Goal: Task Accomplishment & Management: Complete application form

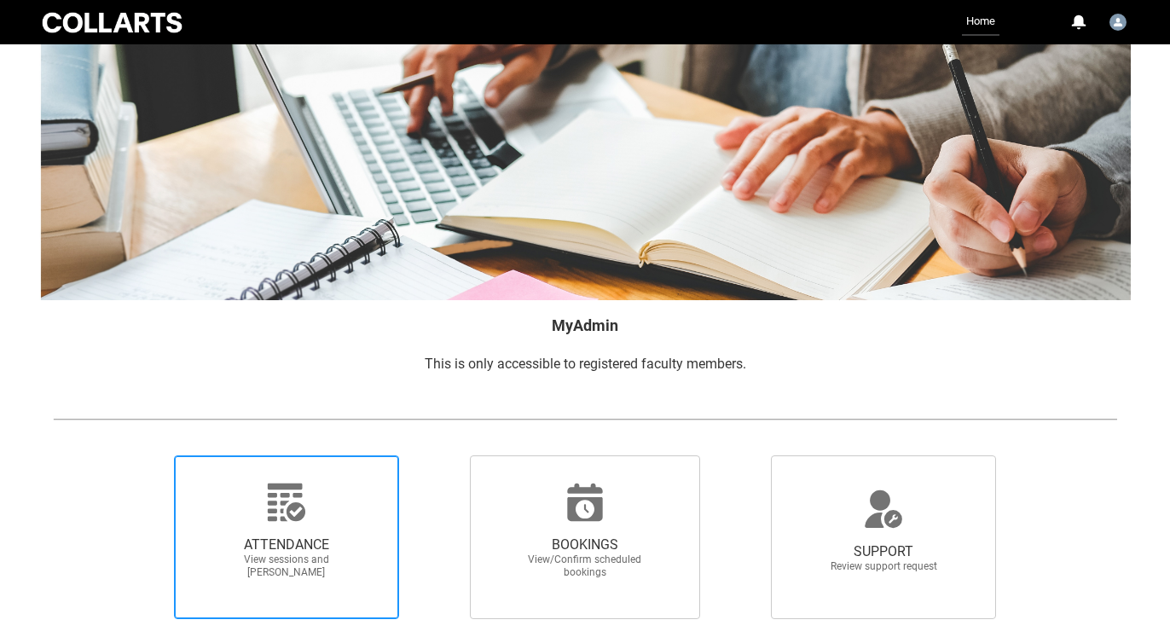
click at [356, 529] on span "ATTENDANCE View sessions and [PERSON_NAME]" at bounding box center [287, 558] width 164 height 70
click at [146, 455] on input "ATTENDANCE View sessions and [PERSON_NAME]" at bounding box center [145, 454] width 1 height 1
radio input "true"
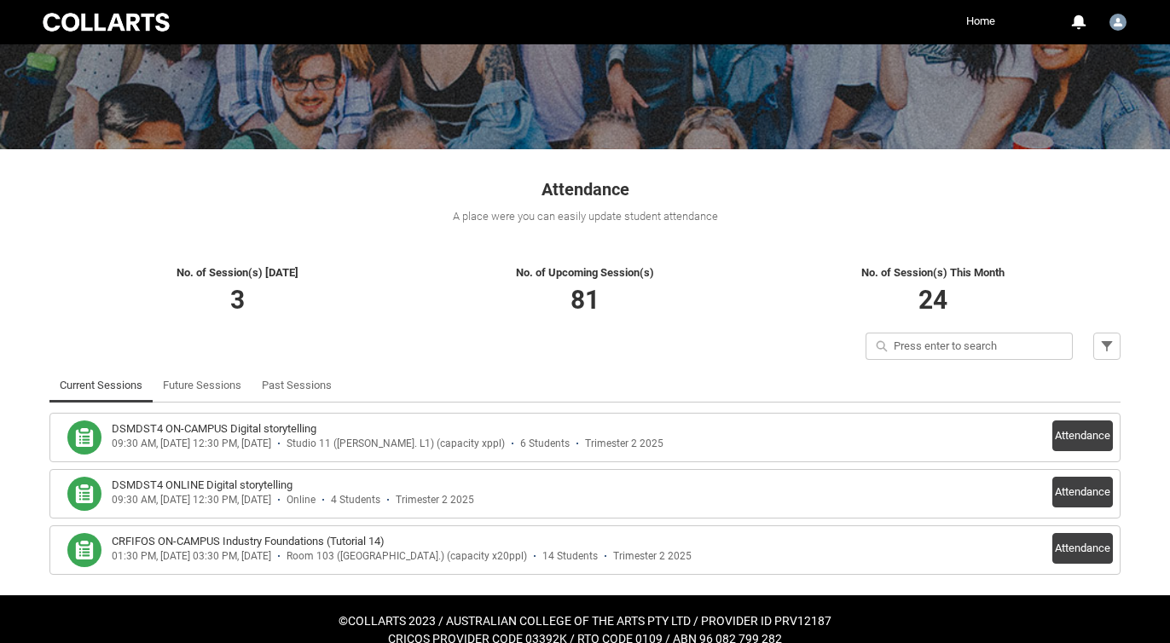
scroll to position [191, 0]
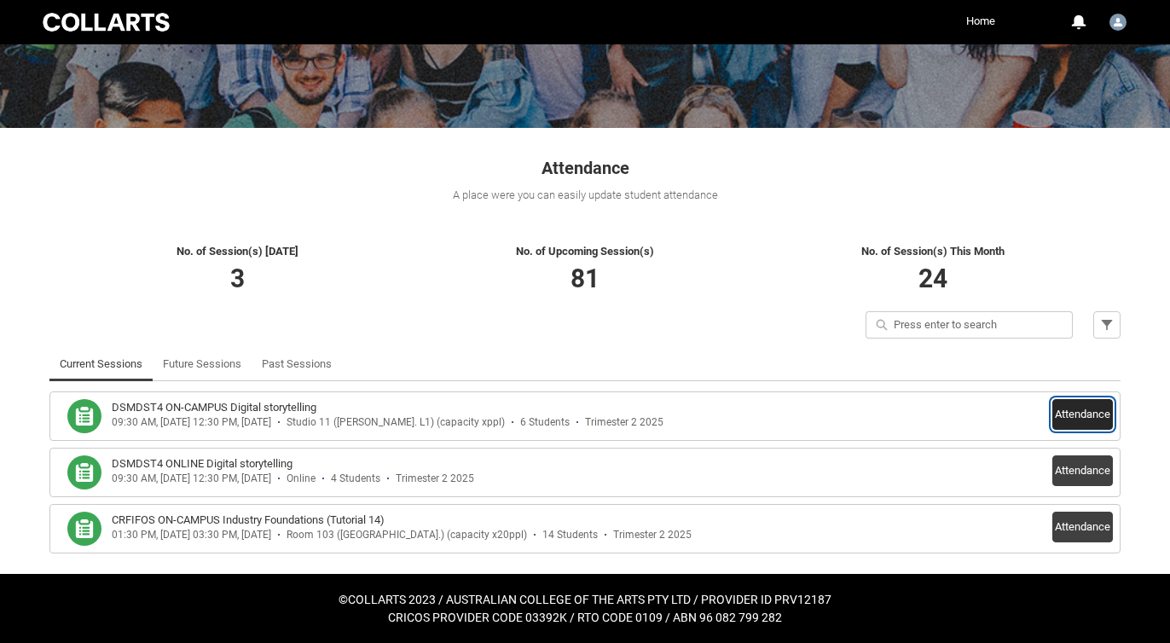
click at [1090, 411] on button "Attendance" at bounding box center [1082, 414] width 61 height 31
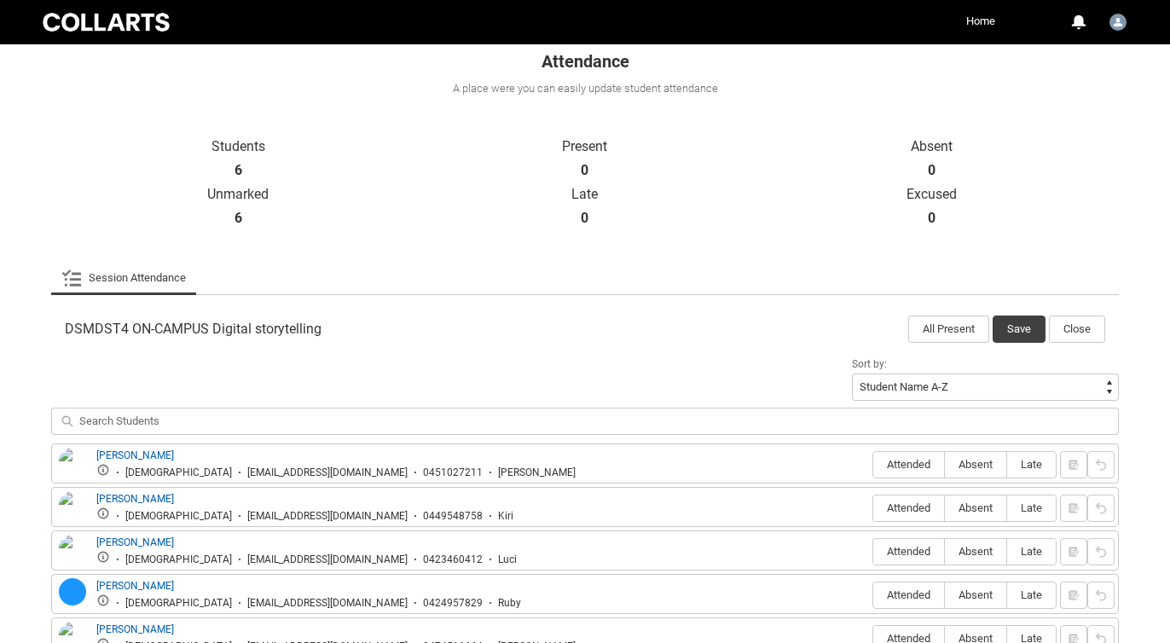
scroll to position [457, 0]
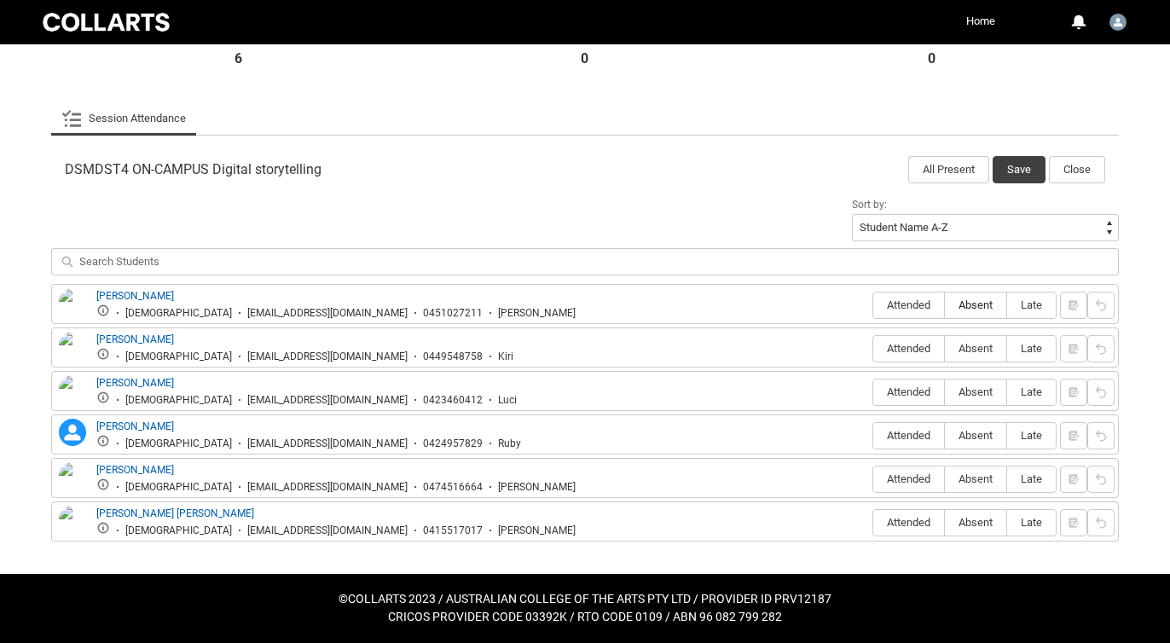
click at [977, 308] on span "Absent" at bounding box center [975, 304] width 61 height 13
click at [945, 305] on input "Absent" at bounding box center [944, 304] width 1 height 1
type lightning-radio-group "Absent"
radio input "true"
click at [919, 351] on span "Attended" at bounding box center [908, 348] width 71 height 13
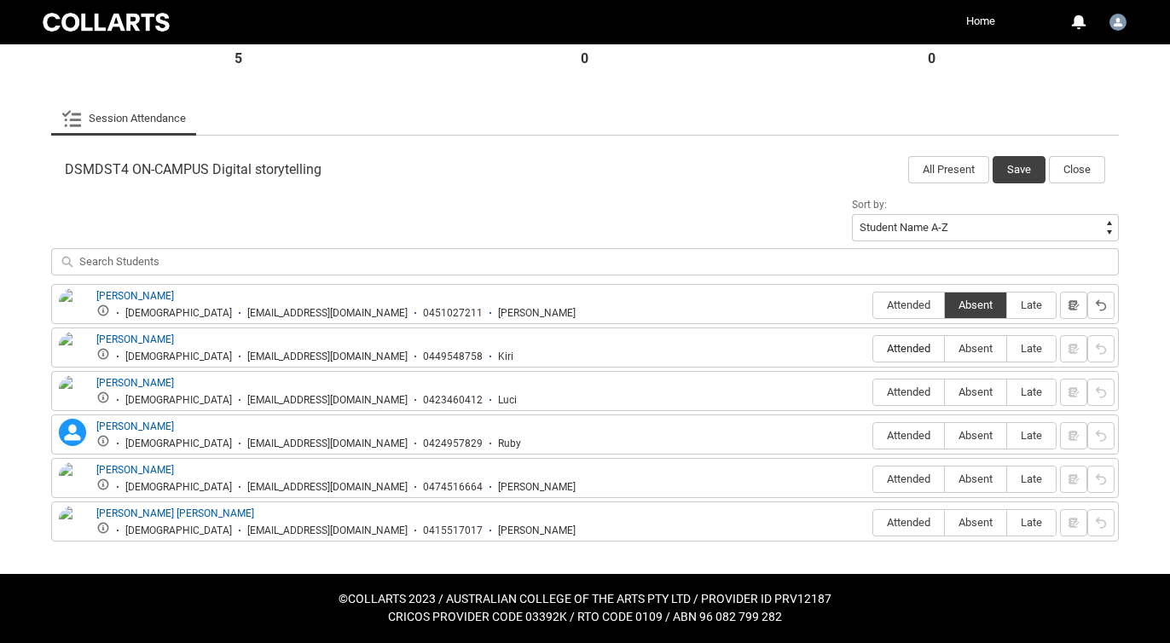
click at [873, 349] on input "Attended" at bounding box center [872, 348] width 1 height 1
type lightning-radio-group "Attended"
radio input "true"
click at [914, 395] on span "Attended" at bounding box center [908, 391] width 71 height 13
click at [873, 392] on input "Attended" at bounding box center [872, 391] width 1 height 1
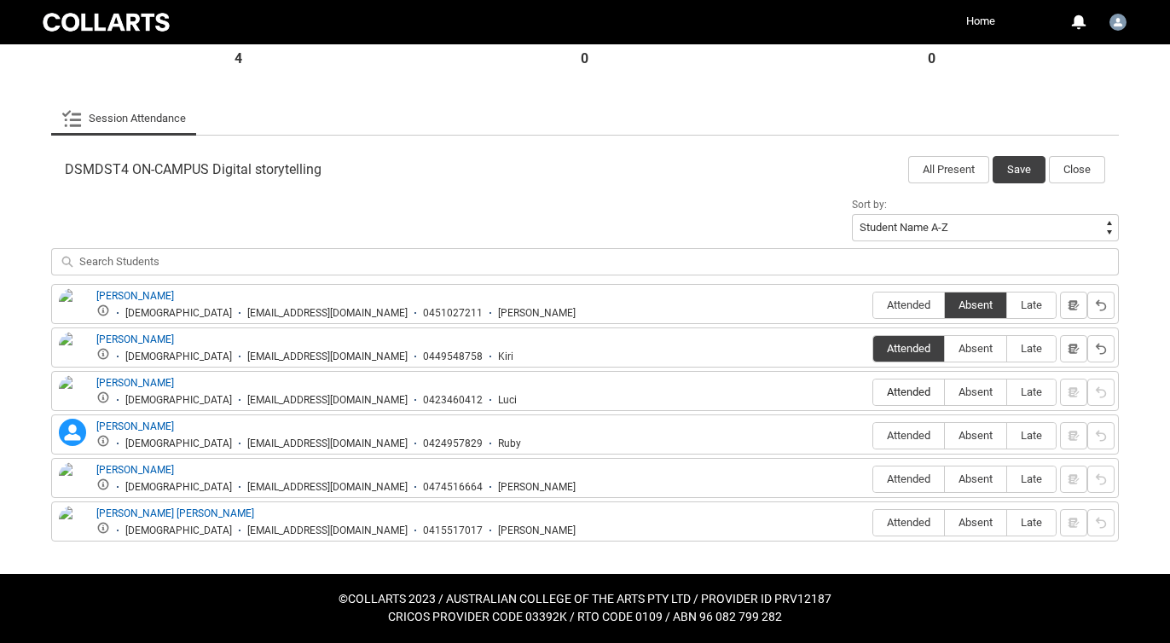
type lightning-radio-group "Attended"
radio input "true"
click at [982, 437] on span "Absent" at bounding box center [975, 435] width 61 height 13
click at [945, 436] on input "Absent" at bounding box center [944, 435] width 1 height 1
type lightning-radio-group "Absent"
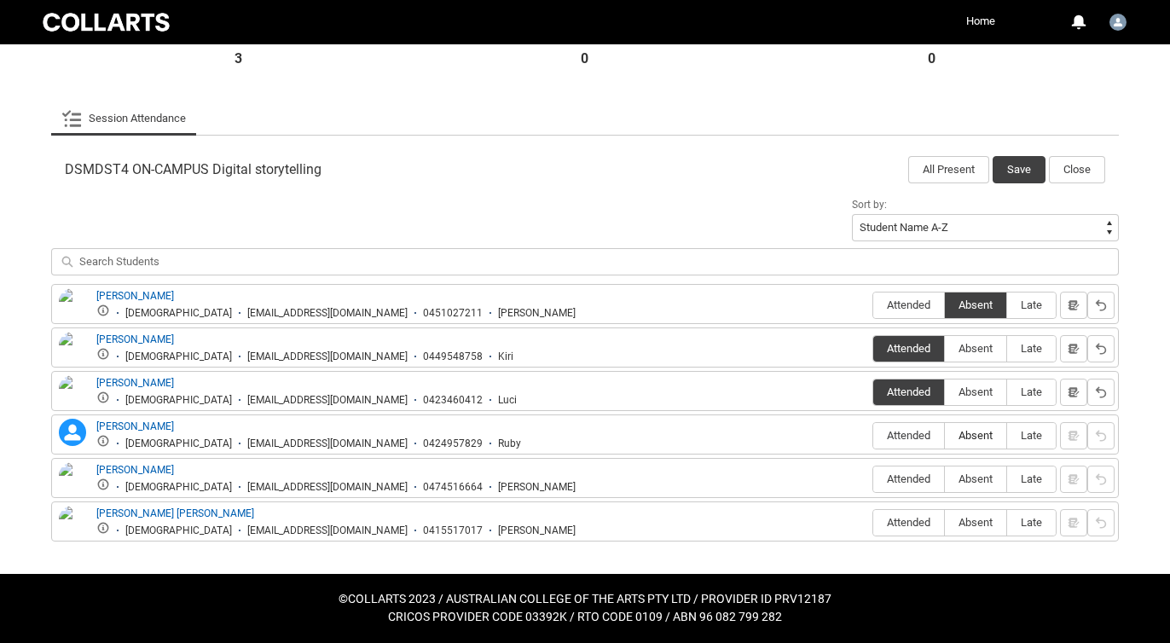
radio input "true"
click at [986, 477] on span "Absent" at bounding box center [975, 478] width 61 height 13
click at [945, 478] on input "Absent" at bounding box center [944, 478] width 1 height 1
type lightning-radio-group "Absent"
radio input "true"
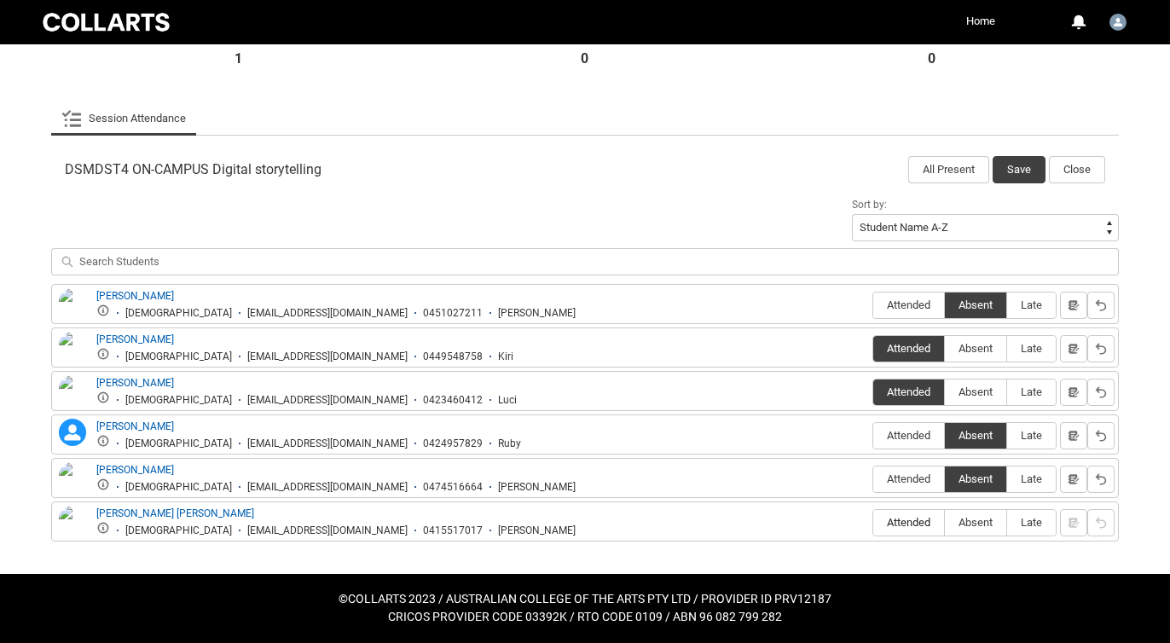
click at [901, 532] on label "Attended" at bounding box center [908, 523] width 71 height 26
click at [873, 523] on input "Attended" at bounding box center [872, 522] width 1 height 1
type lightning-radio-group "Attended"
radio input "true"
click at [1019, 164] on button "Save" at bounding box center [1018, 169] width 53 height 27
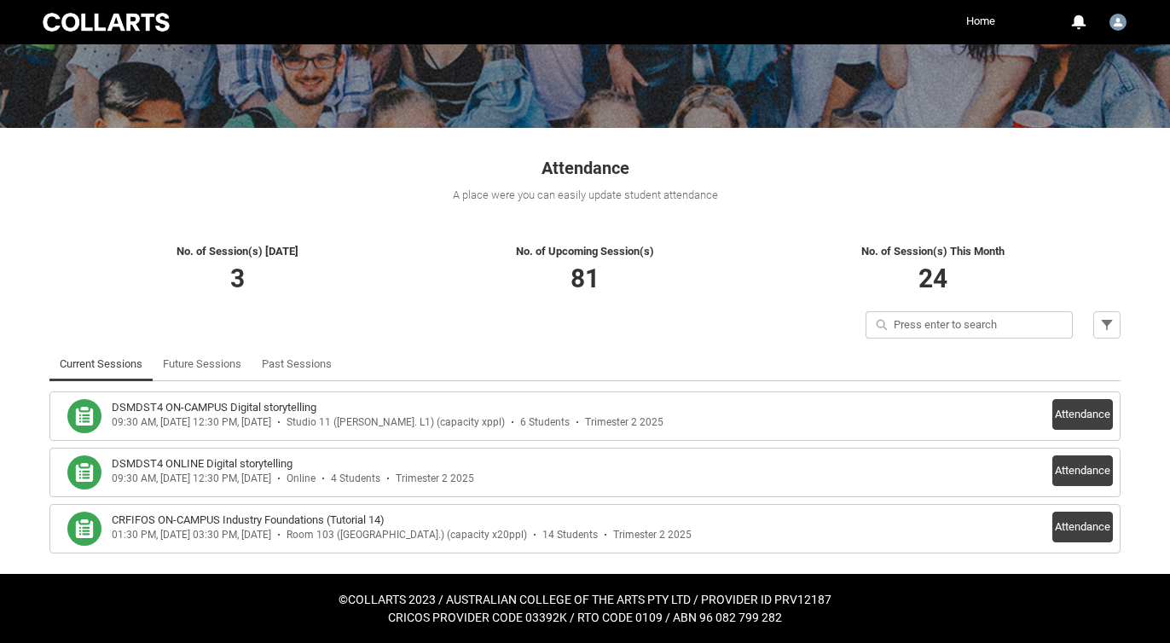
scroll to position [191, 0]
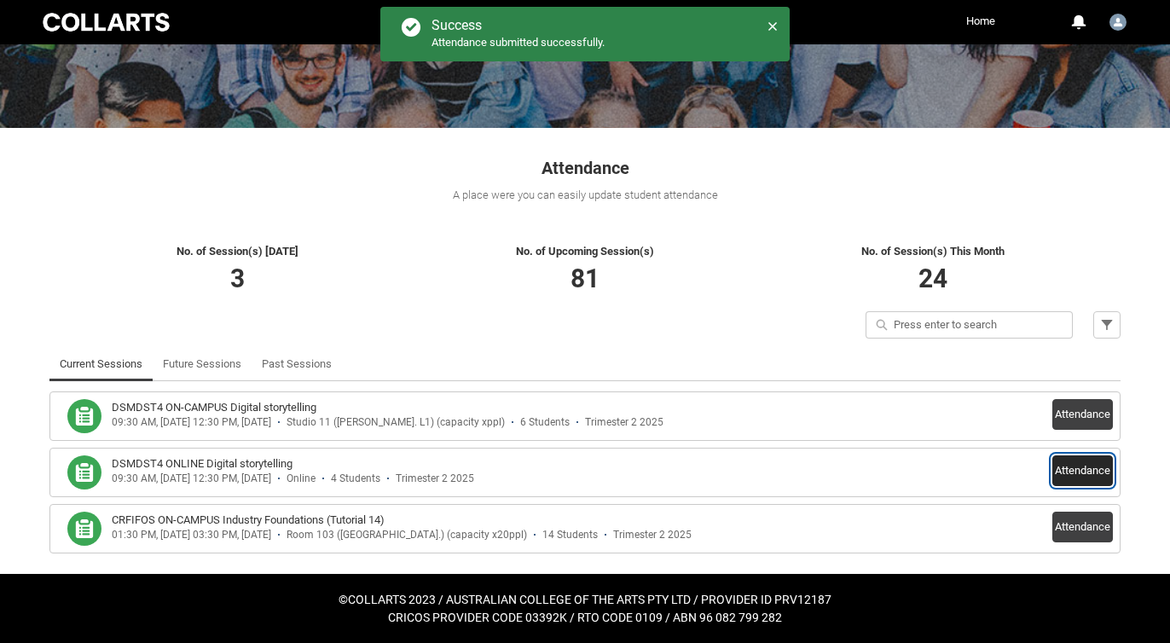
click at [1082, 468] on button "Attendance" at bounding box center [1082, 470] width 61 height 31
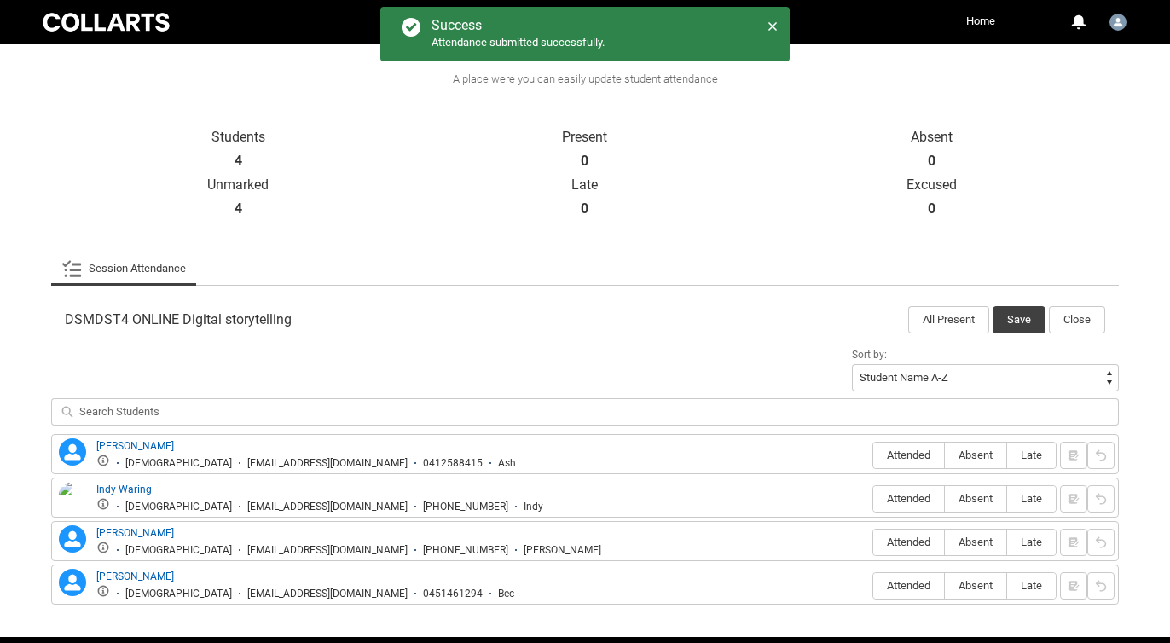
scroll to position [370, 0]
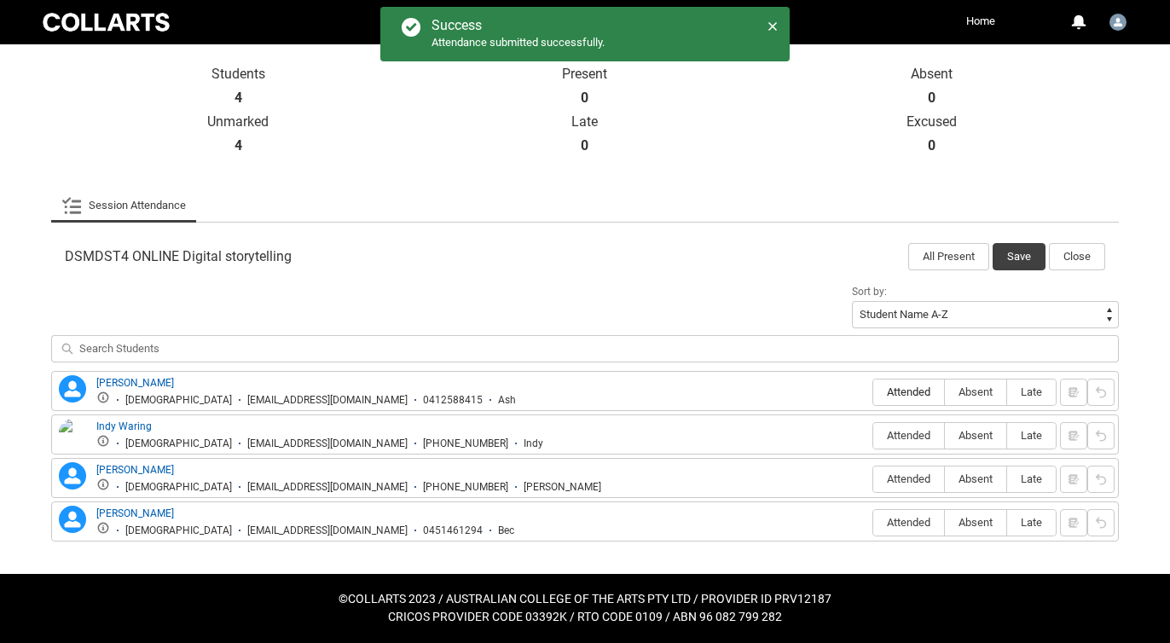
click at [900, 394] on span "Attended" at bounding box center [908, 391] width 71 height 13
click at [873, 392] on input "Attended" at bounding box center [872, 391] width 1 height 1
type lightning-radio-group "Attended"
radio input "true"
click at [969, 436] on span "Absent" at bounding box center [975, 435] width 61 height 13
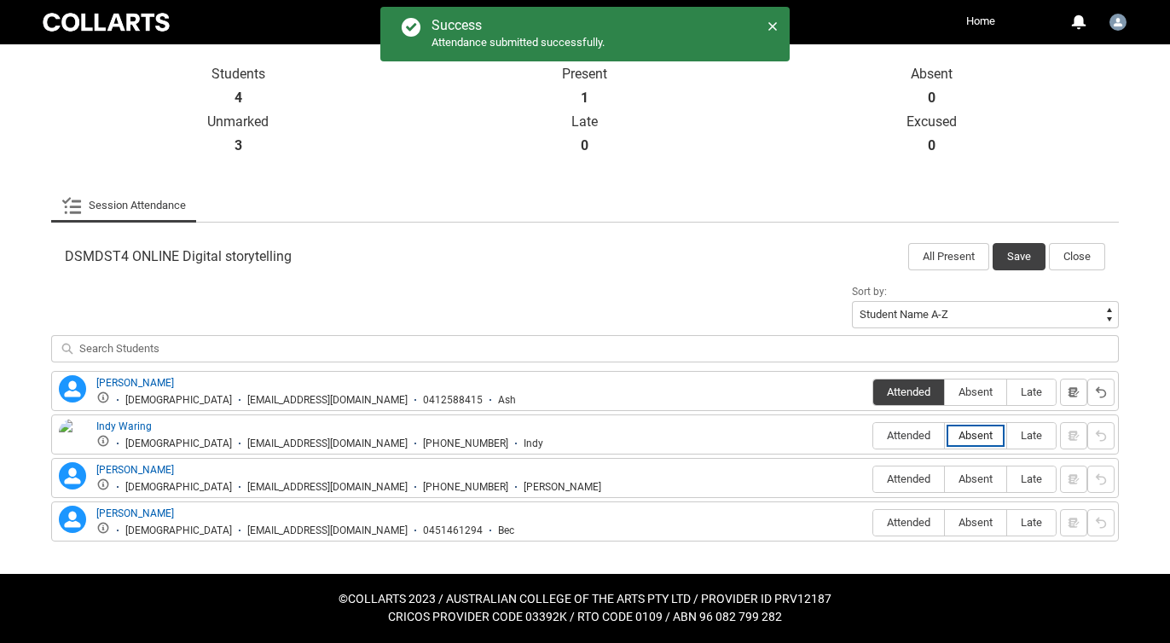
click at [945, 436] on input "Absent" at bounding box center [944, 435] width 1 height 1
type lightning-radio-group "Absent"
radio input "true"
click at [987, 499] on div "[PERSON_NAME] [PERSON_NAME] [DEMOGRAPHIC_DATA] [EMAIL_ADDRESS][DOMAIN_NAME] 041…" at bounding box center [584, 456] width 1067 height 171
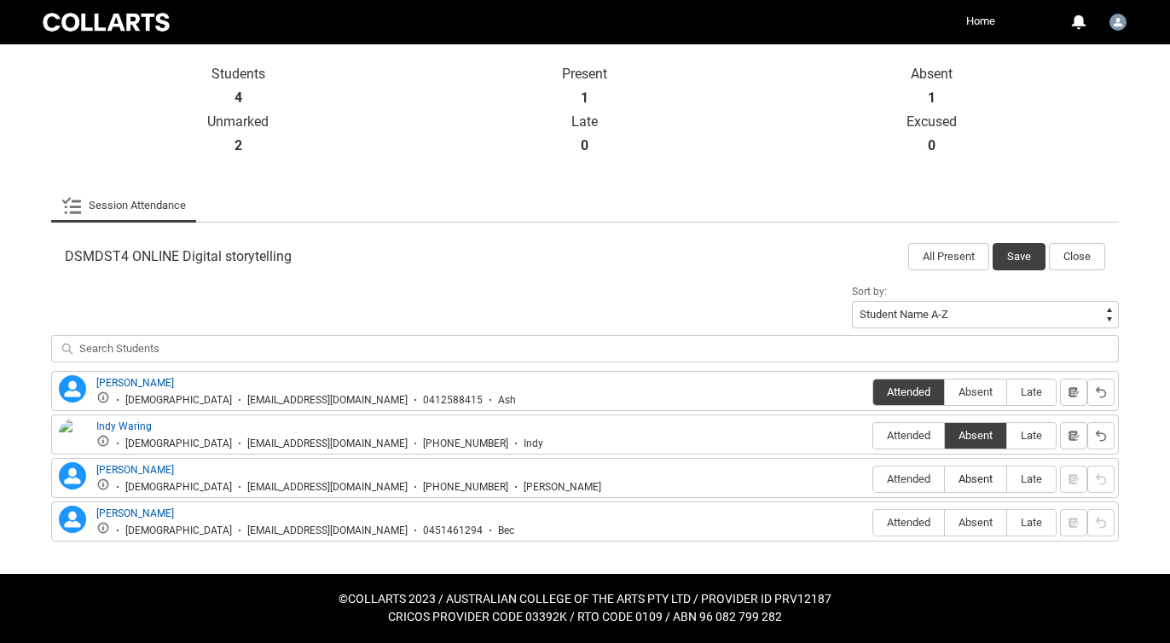
click at [985, 476] on span "Absent" at bounding box center [975, 478] width 61 height 13
click at [945, 478] on input "Absent" at bounding box center [944, 478] width 1 height 1
type lightning-radio-group "Absent"
radio input "true"
click at [980, 526] on span "Absent" at bounding box center [975, 522] width 61 height 13
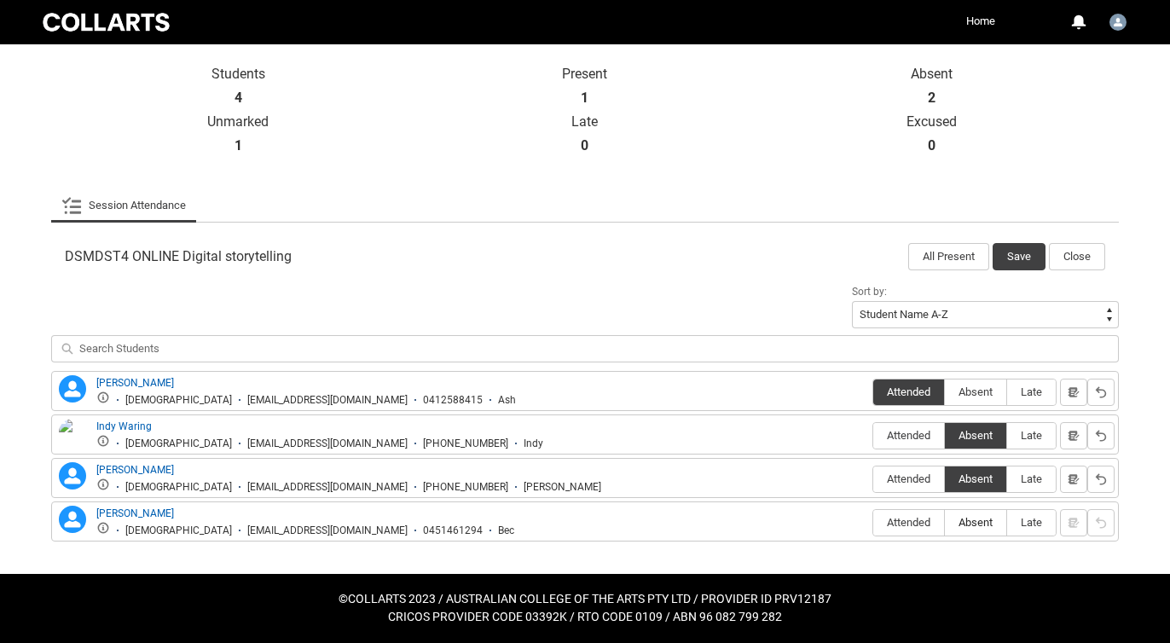
click at [945, 523] on input "Absent" at bounding box center [944, 522] width 1 height 1
type lightning-radio-group "Absent"
radio input "true"
click at [1021, 257] on button "Save" at bounding box center [1018, 256] width 53 height 27
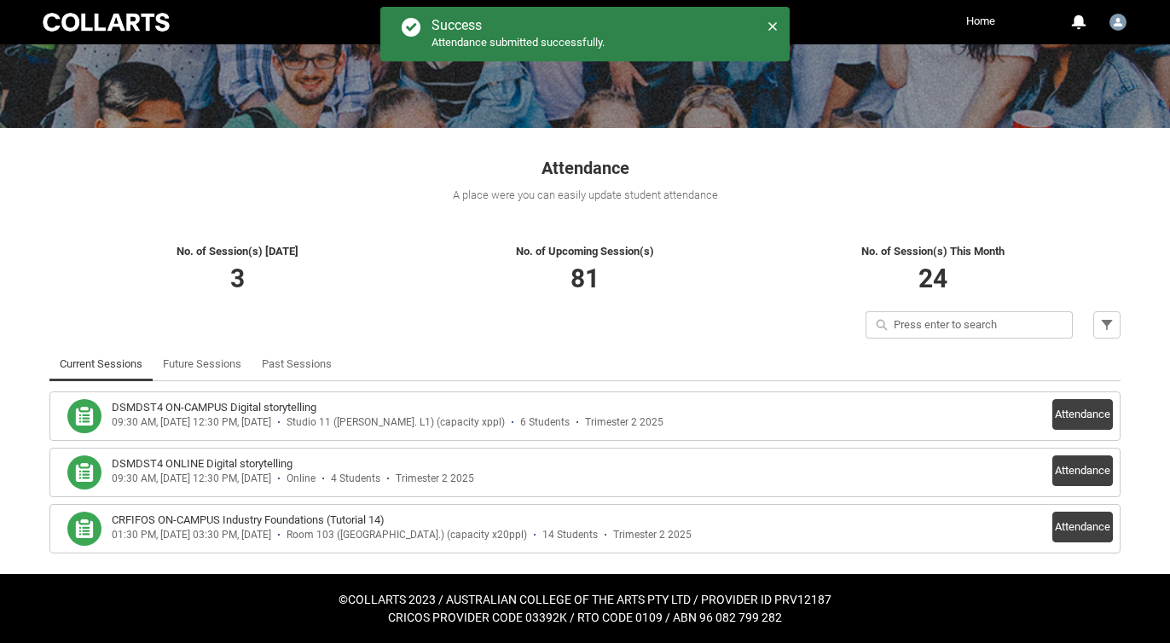
scroll to position [191, 0]
